Goal: Navigation & Orientation: Find specific page/section

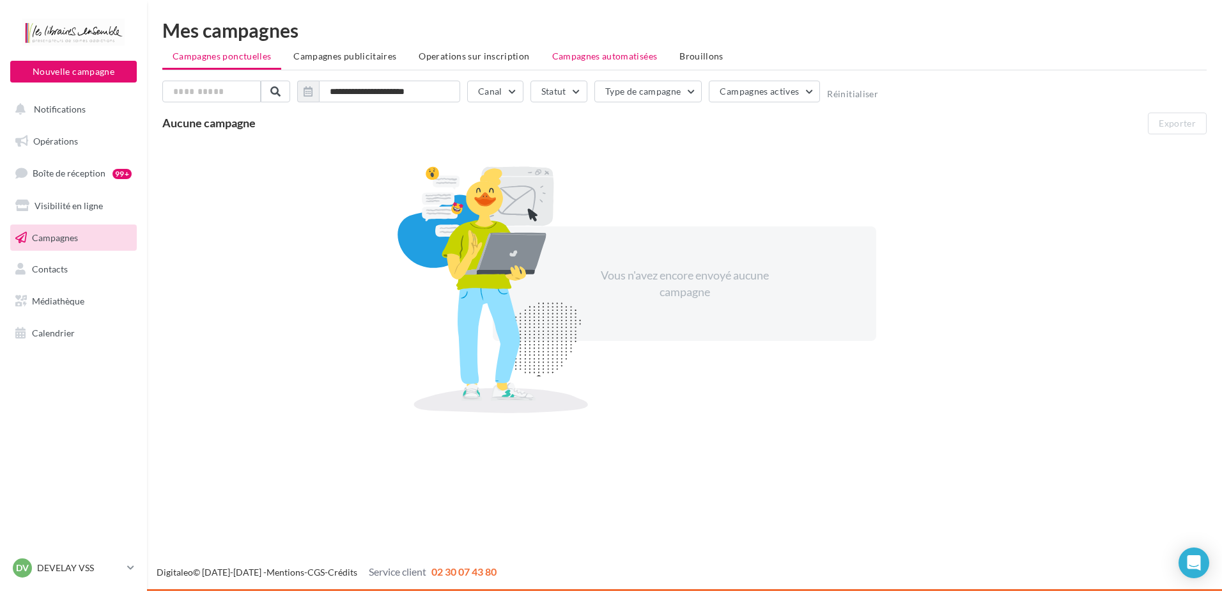
click at [606, 53] on span "Campagnes automatisées" at bounding box center [604, 55] width 105 height 11
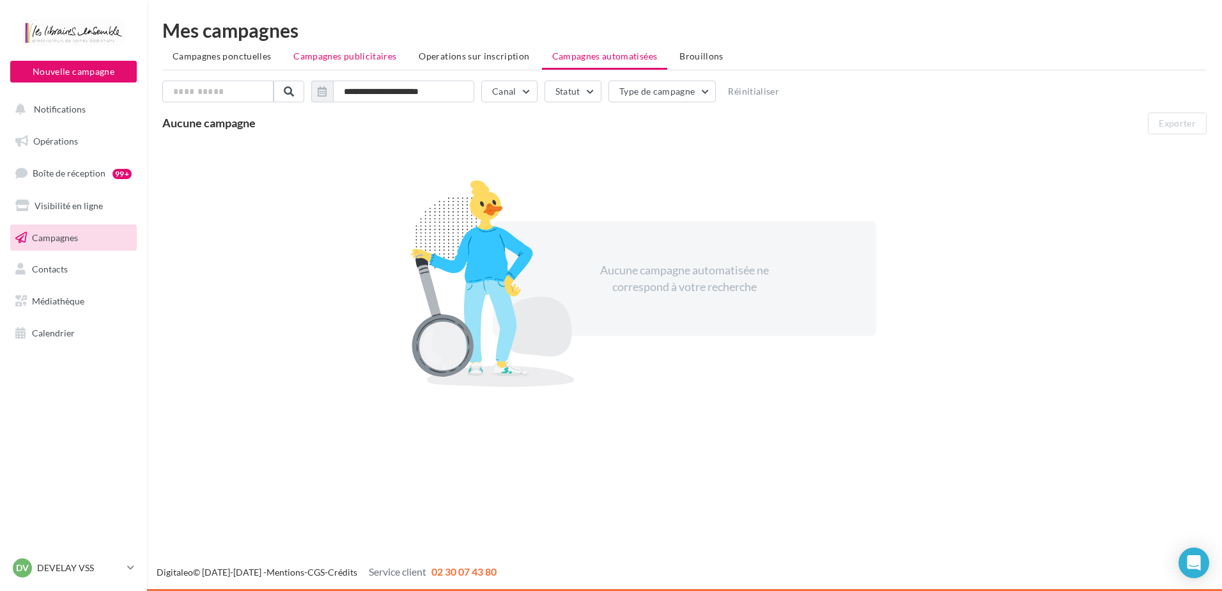
click at [341, 62] on li "Campagnes publicitaires" at bounding box center [344, 56] width 123 height 23
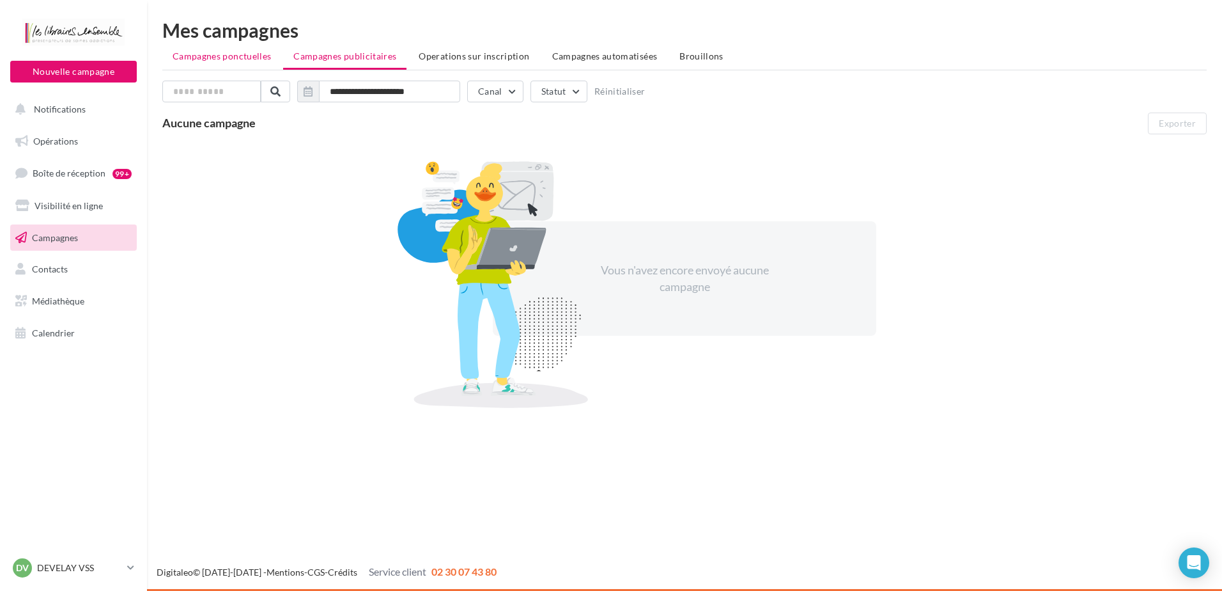
click at [203, 61] on span "Campagnes ponctuelles" at bounding box center [222, 55] width 98 height 11
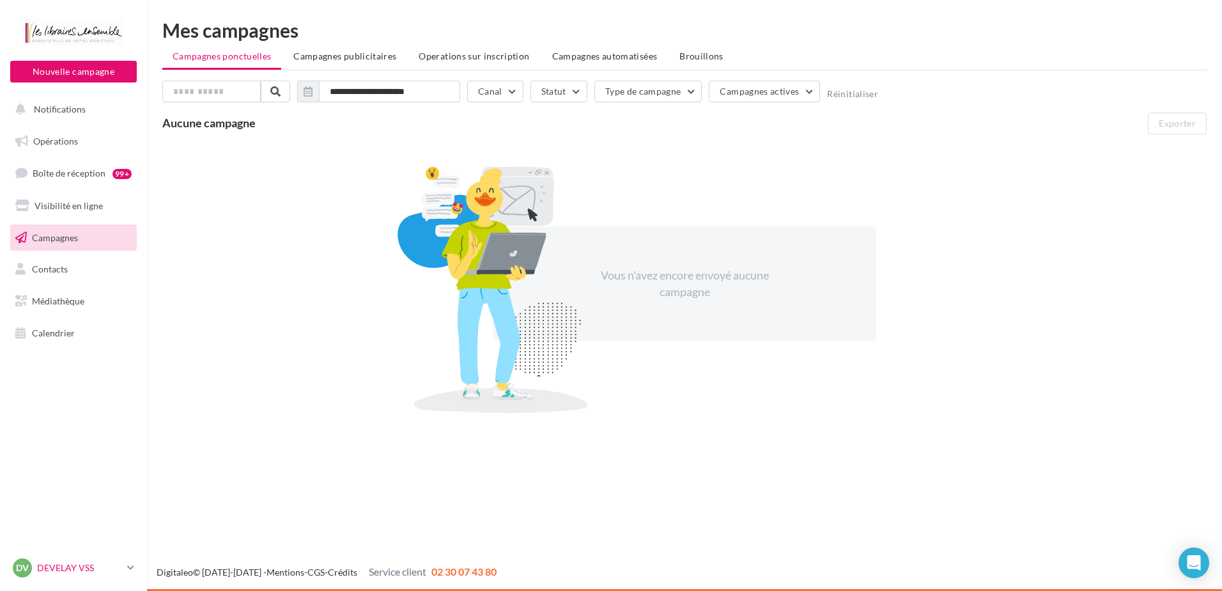
click at [122, 569] on p "DEVELAY VSS" at bounding box center [79, 567] width 85 height 13
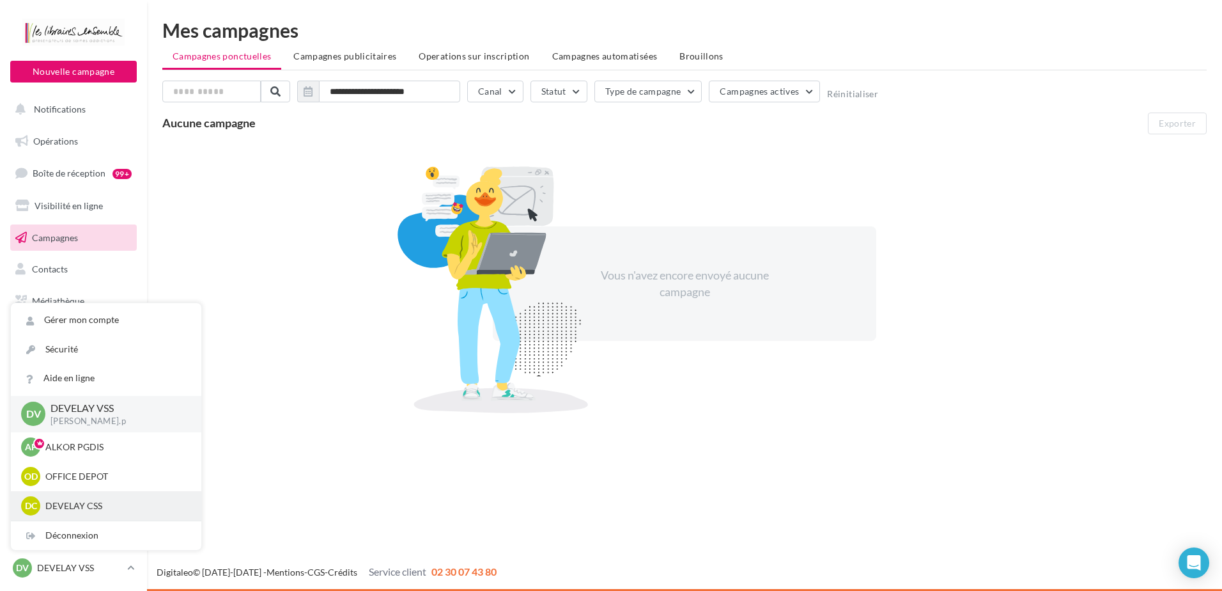
click at [92, 506] on p "DEVELAY CSS" at bounding box center [115, 505] width 141 height 13
